Goal: Navigation & Orientation: Find specific page/section

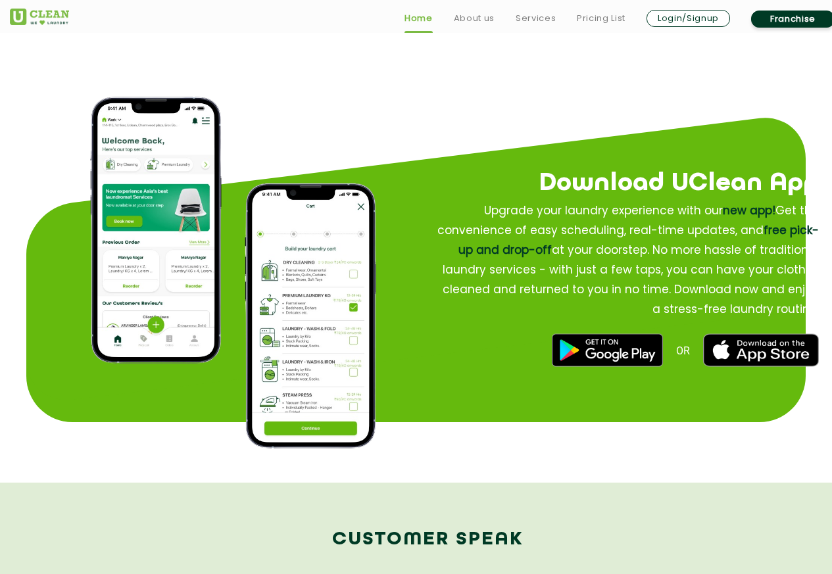
scroll to position [1579, 0]
